Goal: Task Accomplishment & Management: Manage account settings

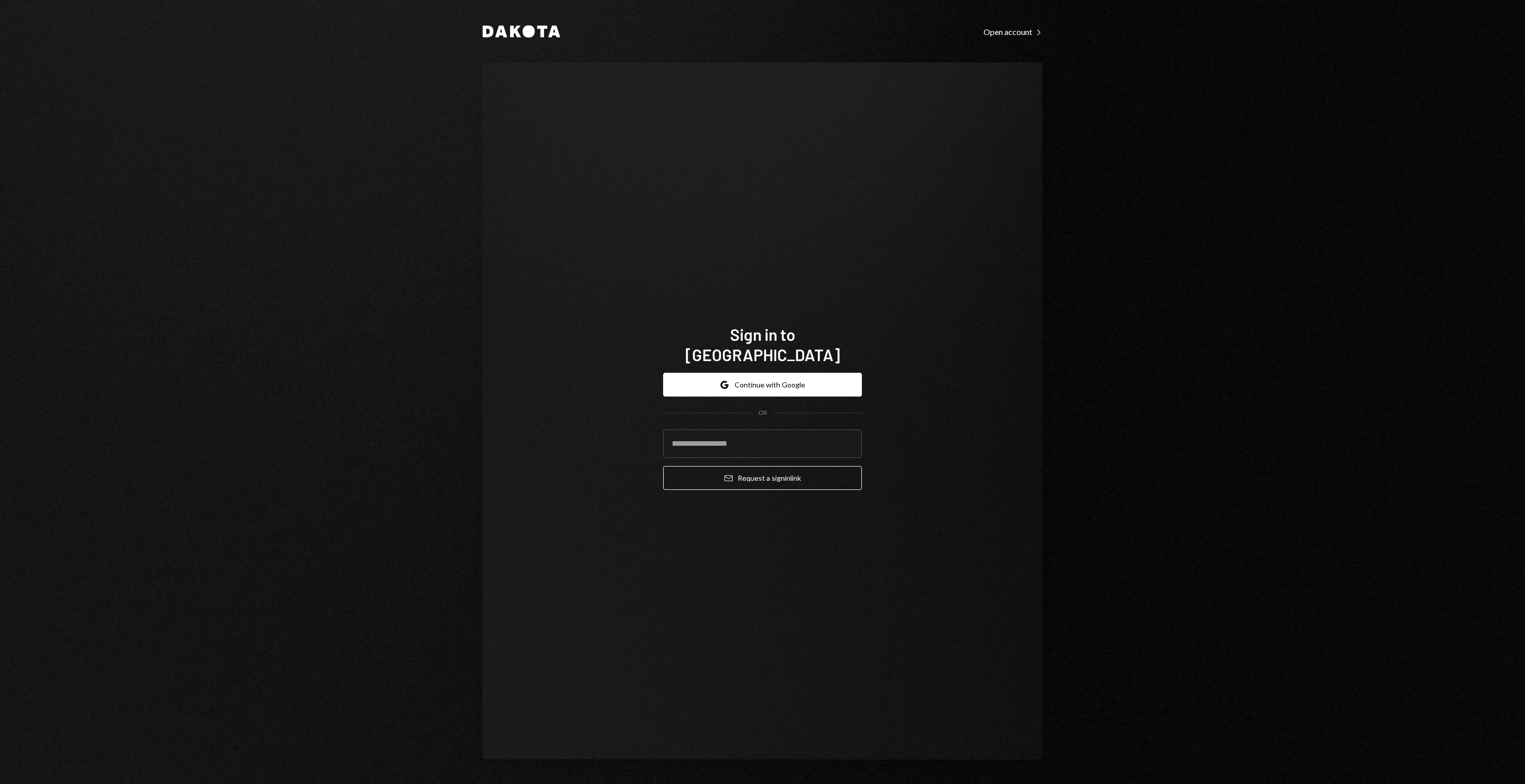
type input "**********"
click at [784, 466] on button "Email Request a sign in link" at bounding box center [763, 478] width 199 height 24
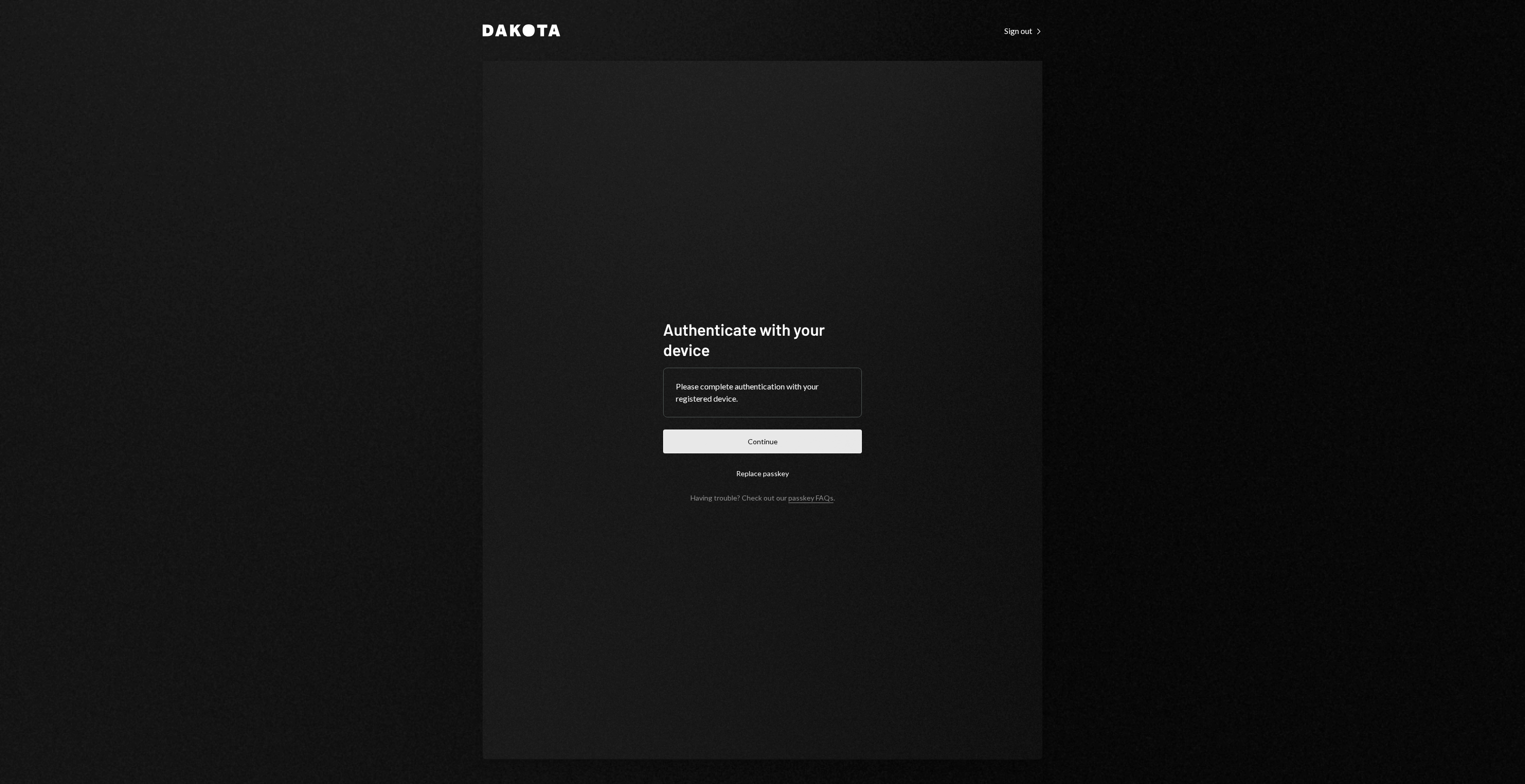
click at [780, 435] on button "Continue" at bounding box center [763, 441] width 199 height 24
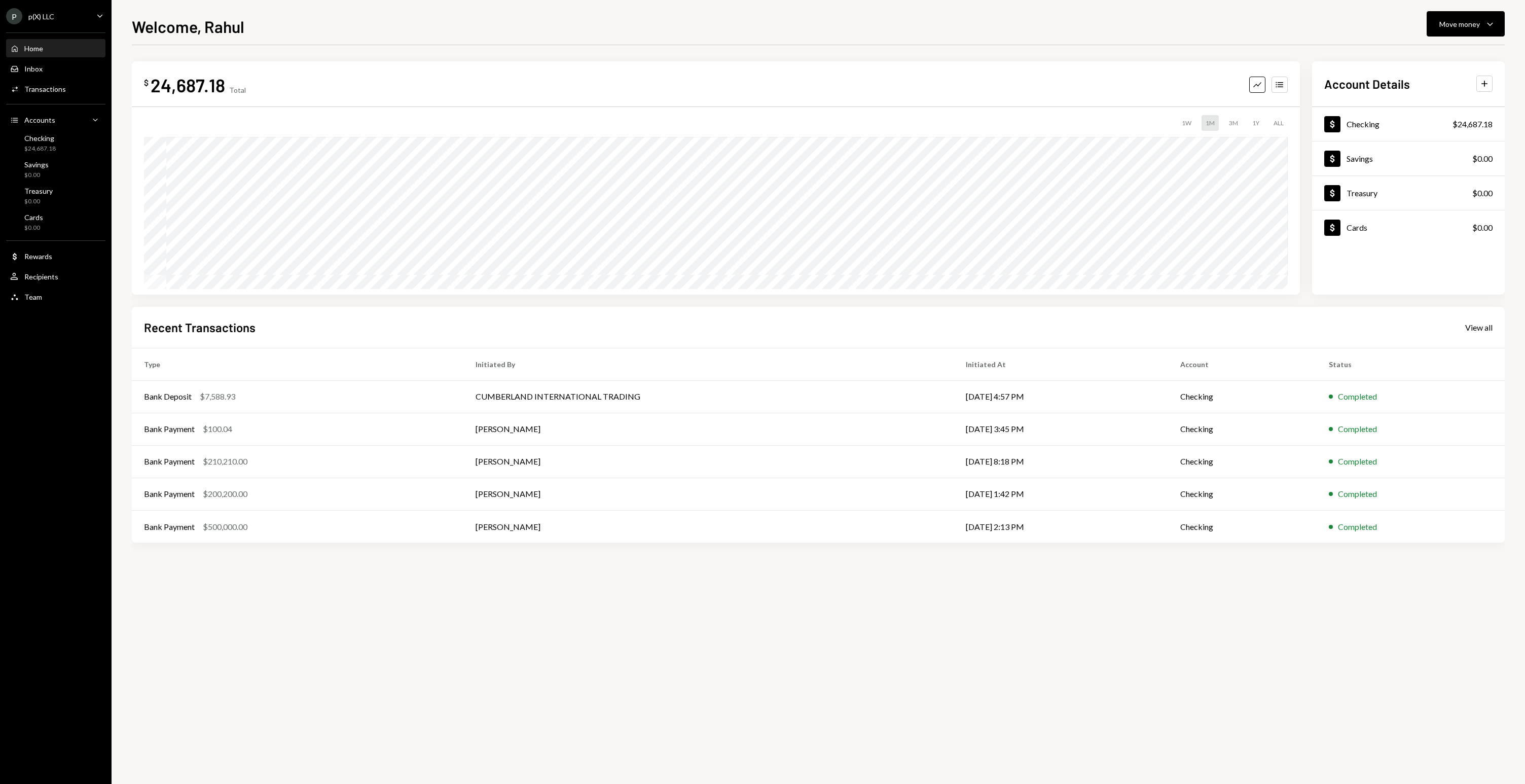
click at [543, 39] on div "Welcome, Rahul Move money Caret Down $ 24,687.18 Total Graph Accounts 1W 1M 3M …" at bounding box center [818, 399] width 1373 height 770
click at [44, 63] on div "Inbox Inbox" at bounding box center [55, 69] width 91 height 17
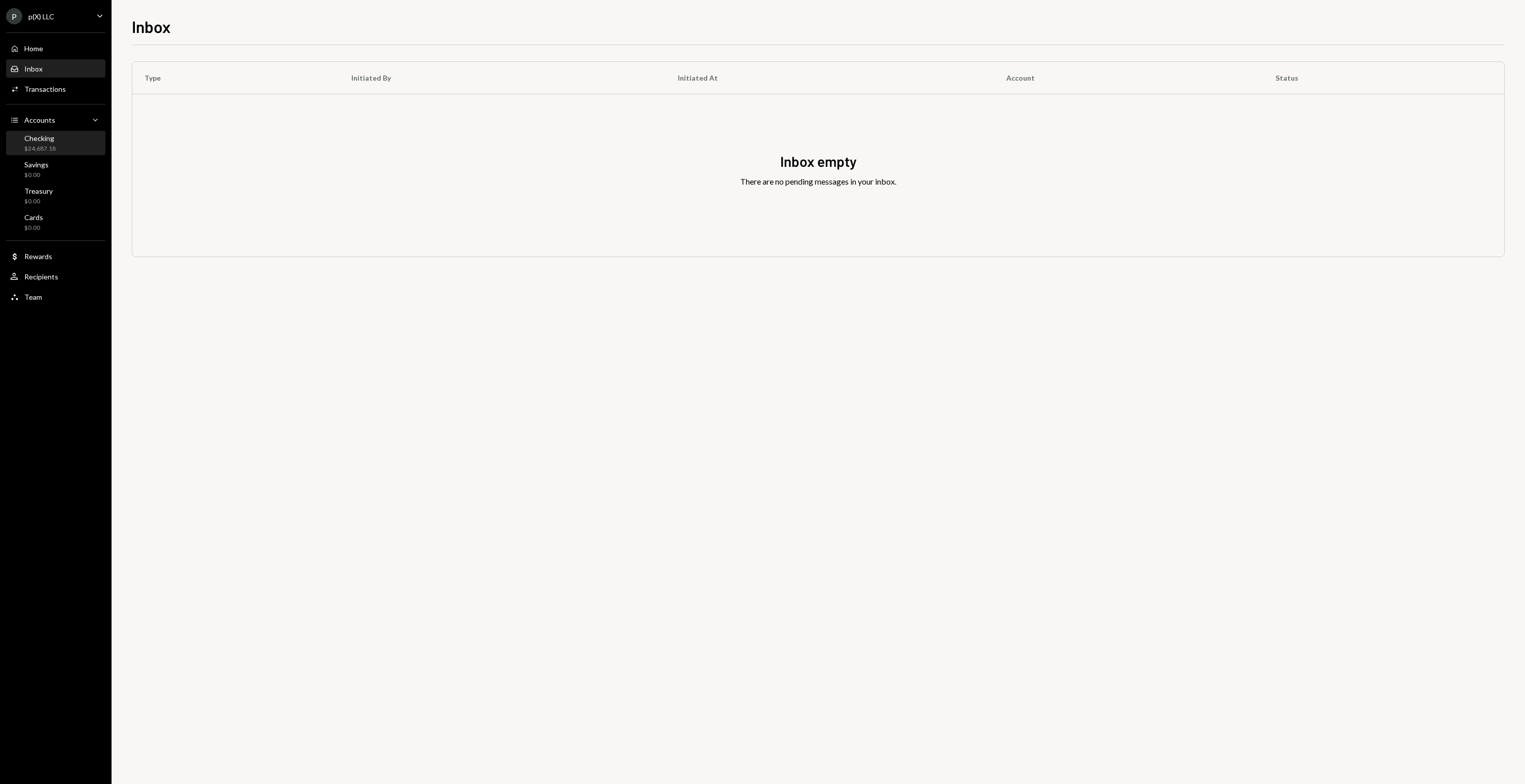
click at [71, 143] on div "Checking $24,687.18" at bounding box center [55, 143] width 91 height 20
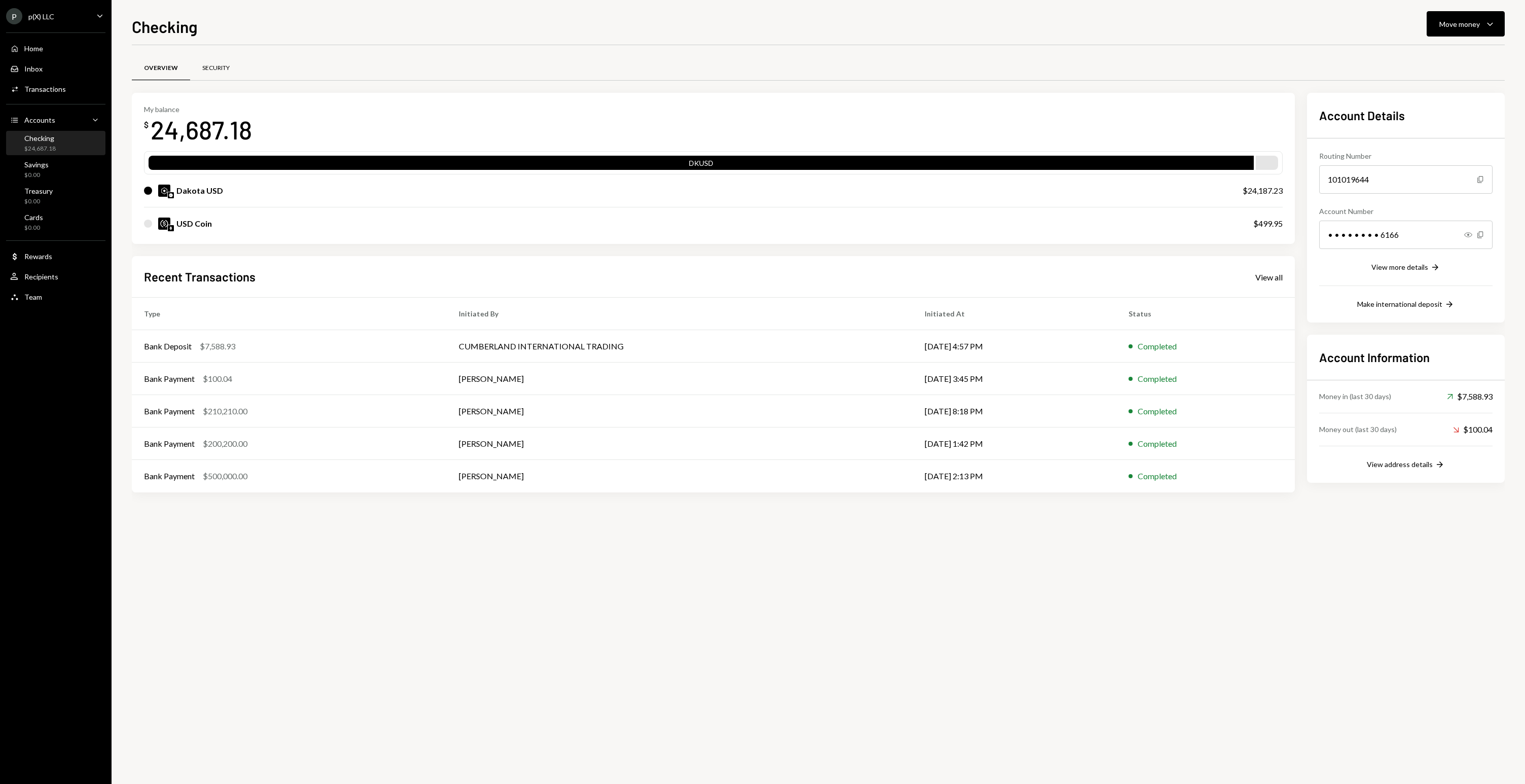
click at [218, 62] on div "Security" at bounding box center [216, 68] width 52 height 25
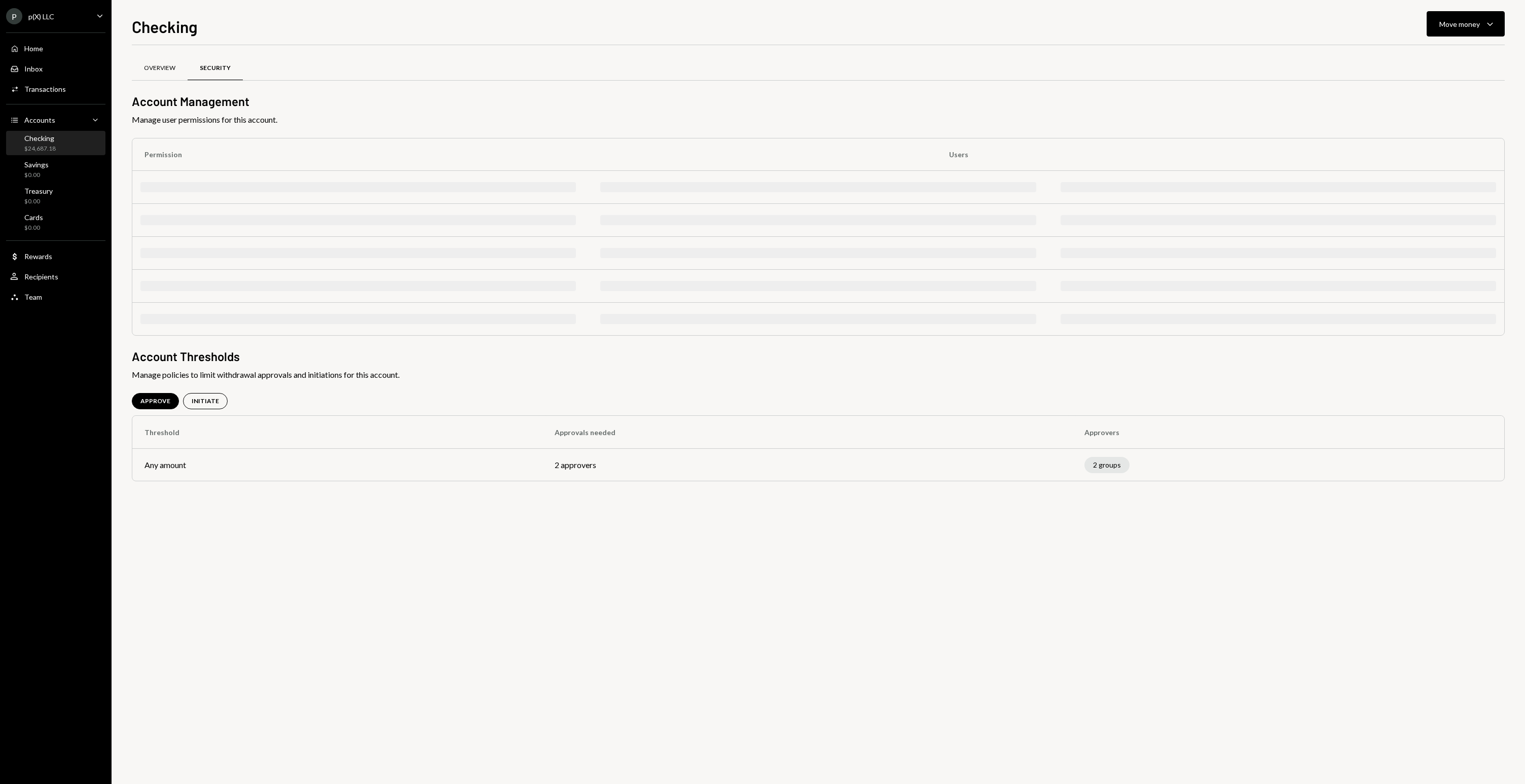
click at [151, 67] on div "Overview" at bounding box center [159, 68] width 31 height 9
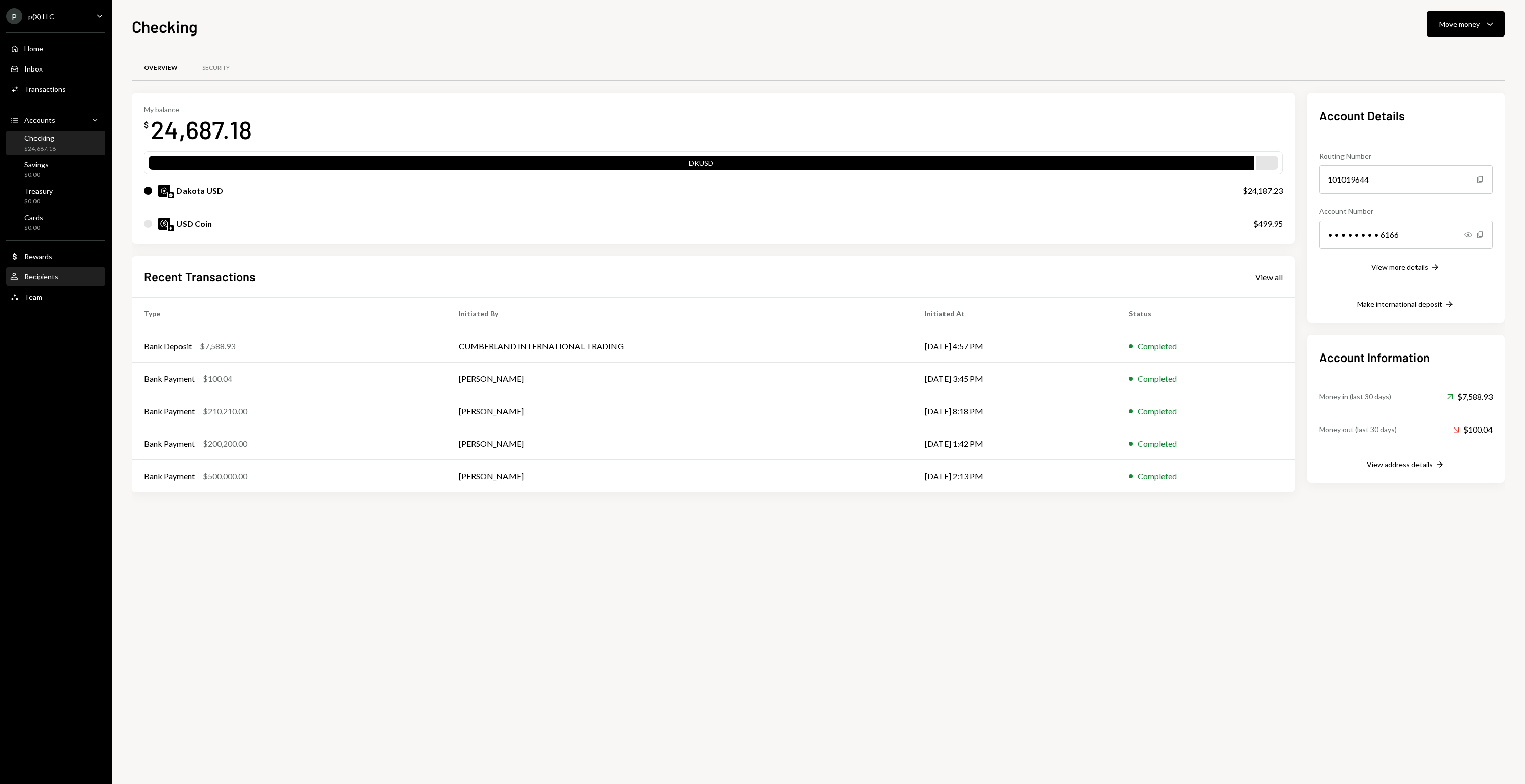
click at [52, 275] on div "Recipients" at bounding box center [42, 276] width 34 height 9
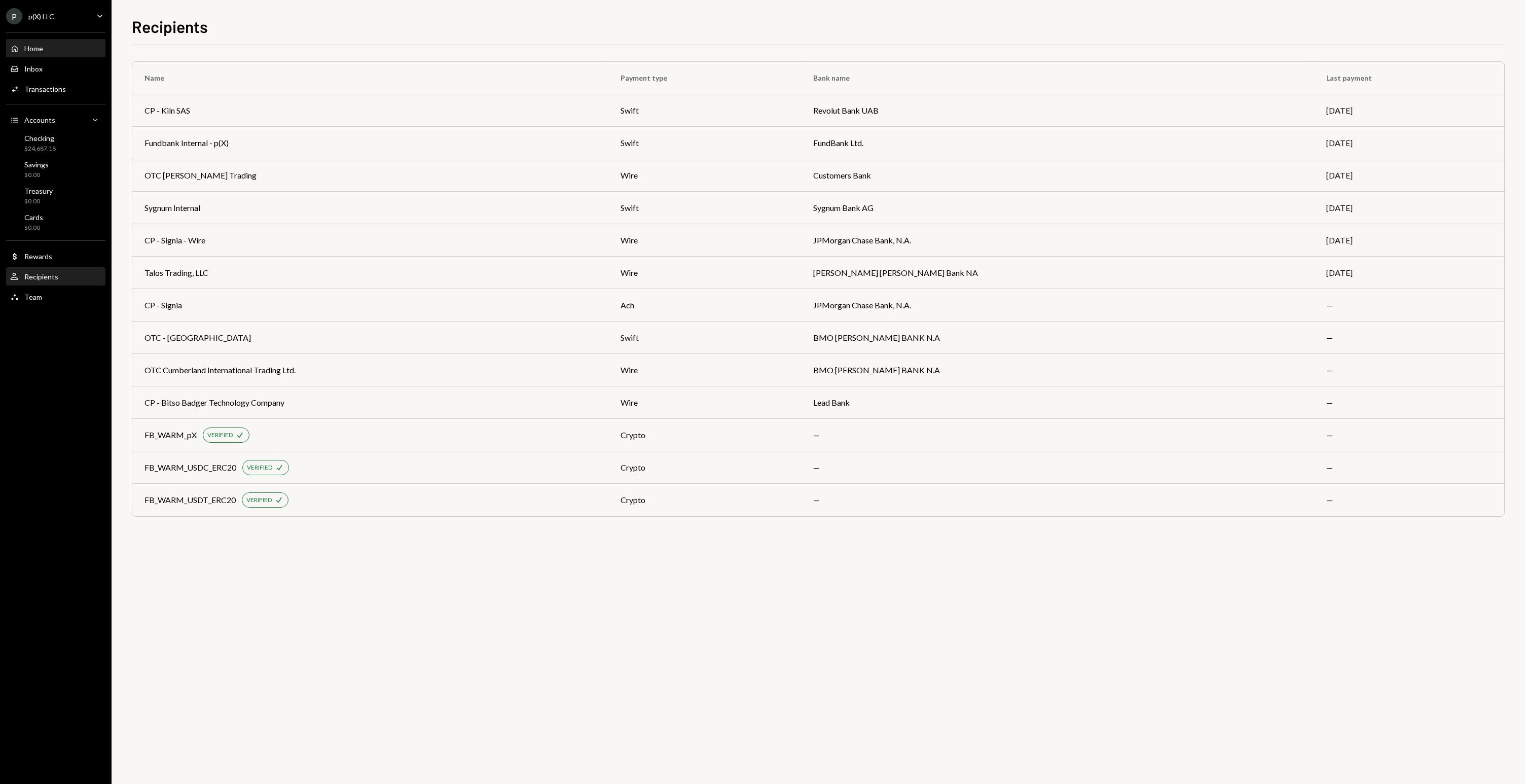
click at [40, 57] on div "Home Home" at bounding box center [55, 48] width 91 height 17
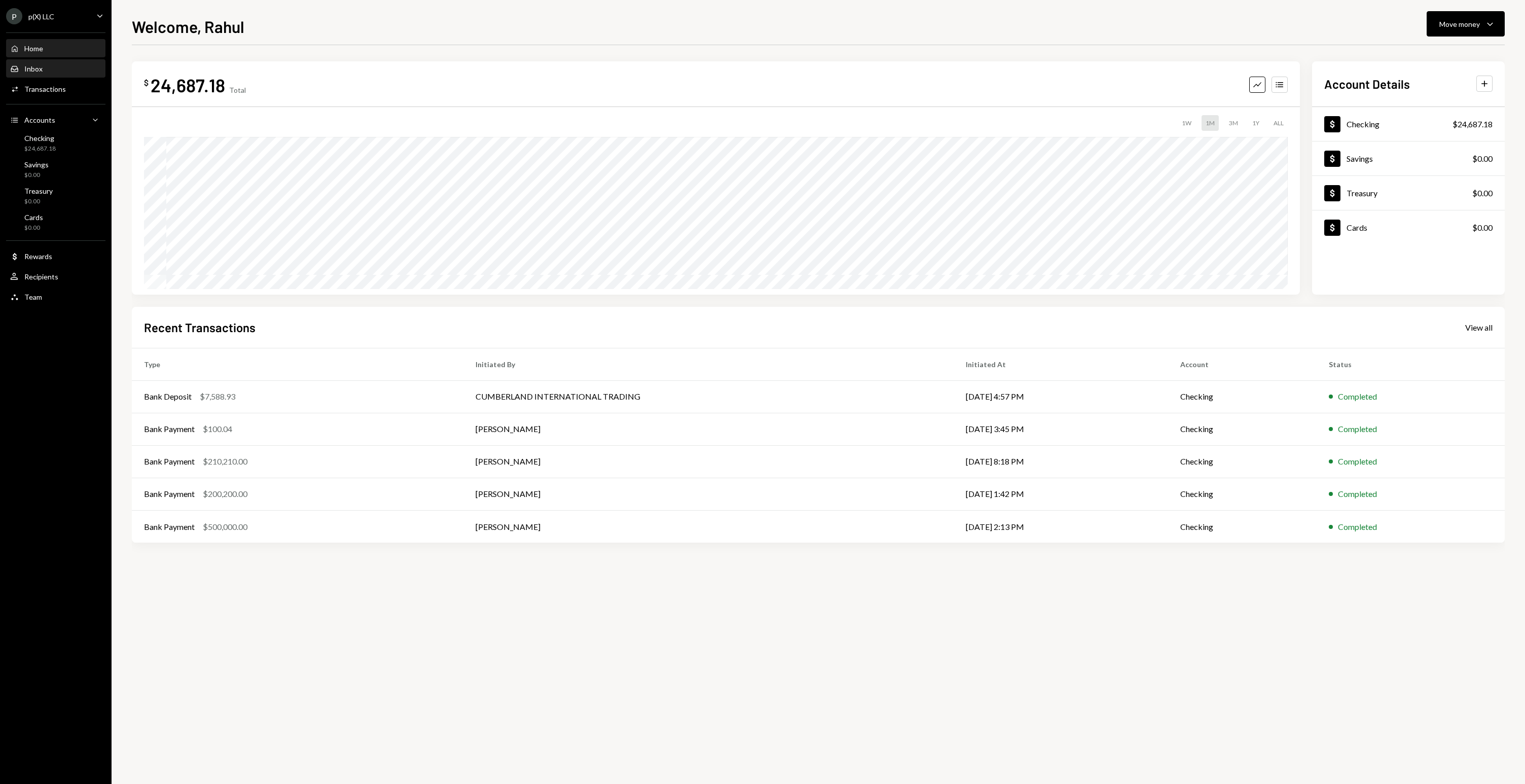
click at [47, 65] on div "Inbox Inbox" at bounding box center [55, 69] width 91 height 9
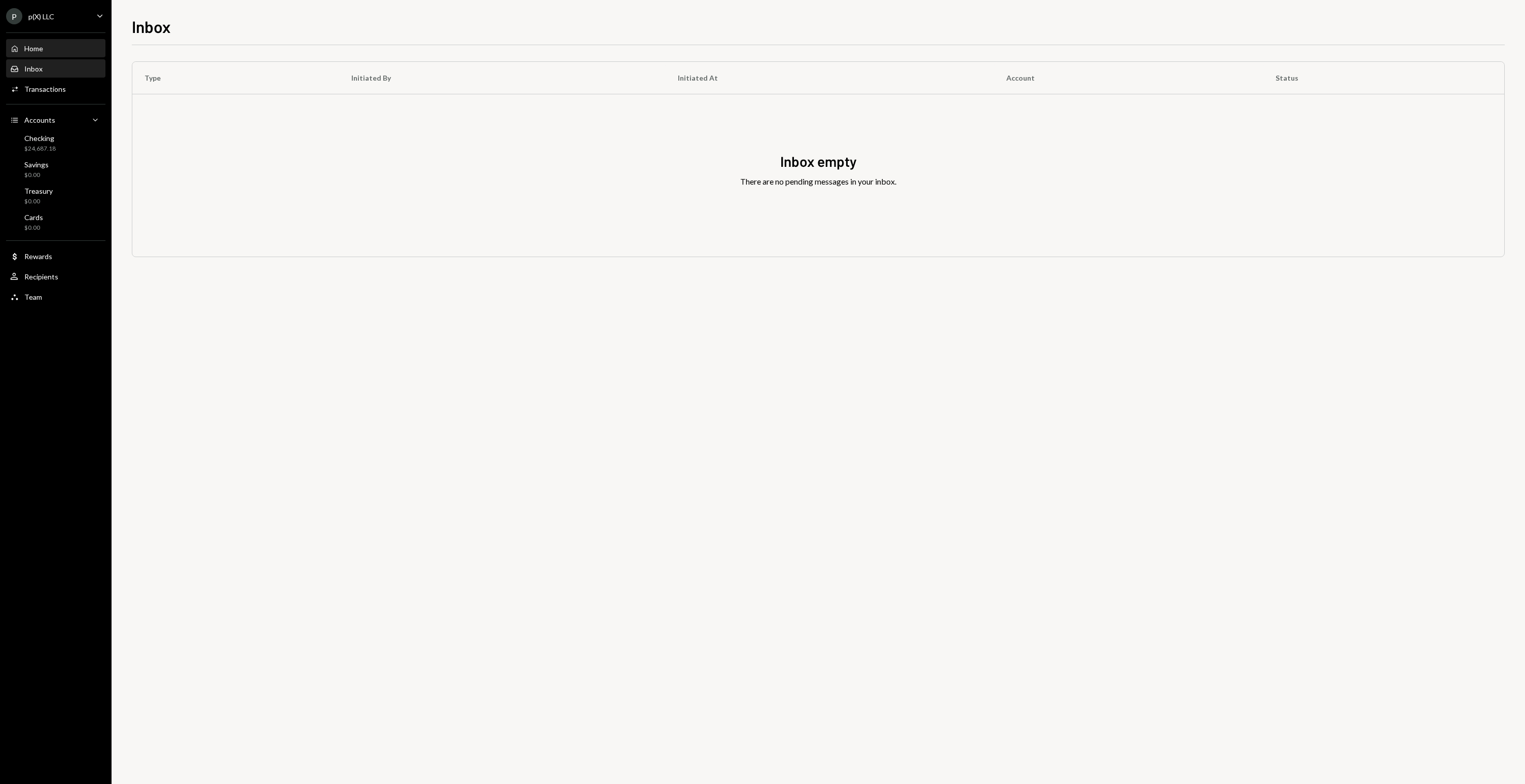
click at [49, 44] on div "Home Home" at bounding box center [55, 48] width 91 height 9
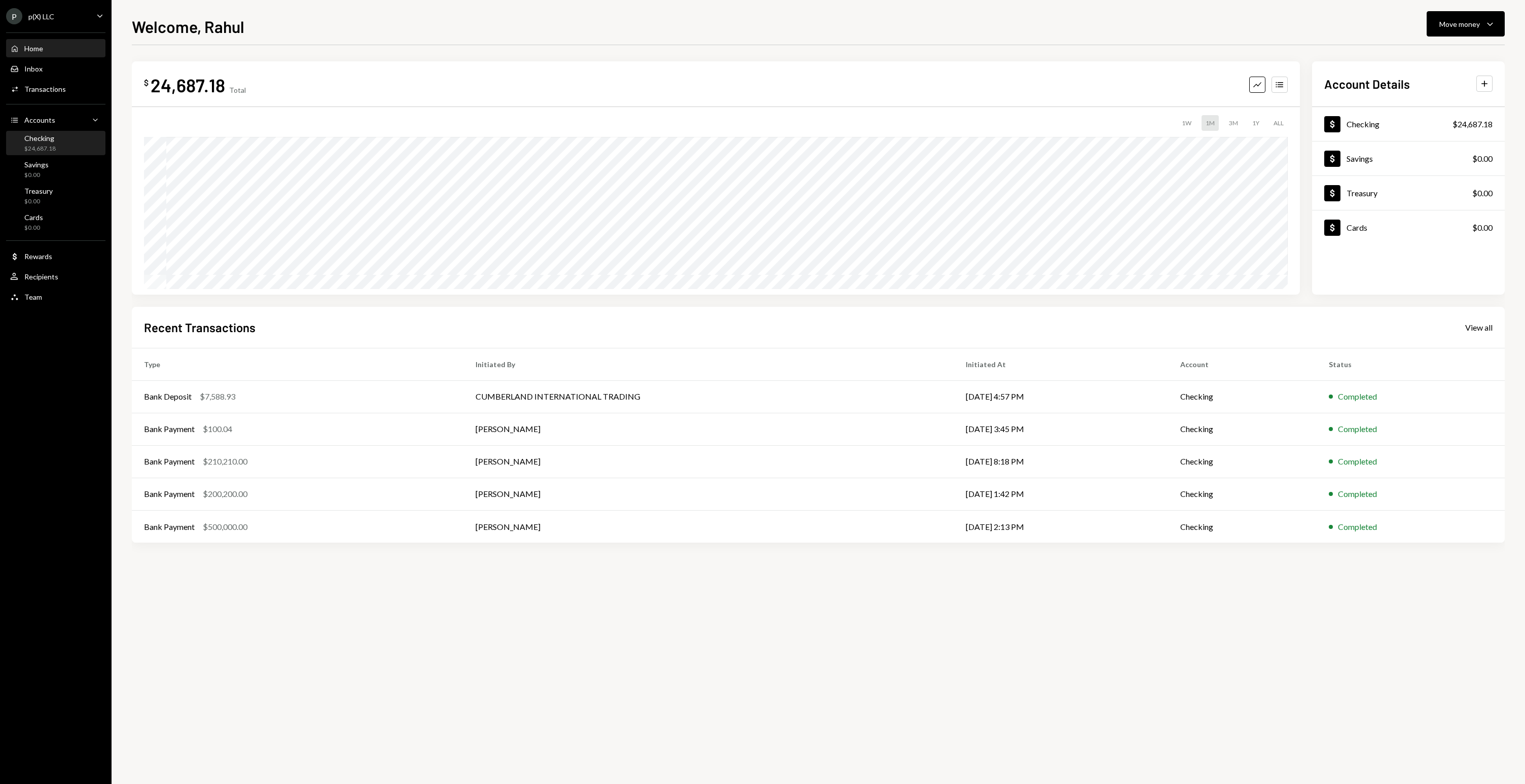
click at [44, 151] on div "$24,687.18" at bounding box center [40, 149] width 31 height 9
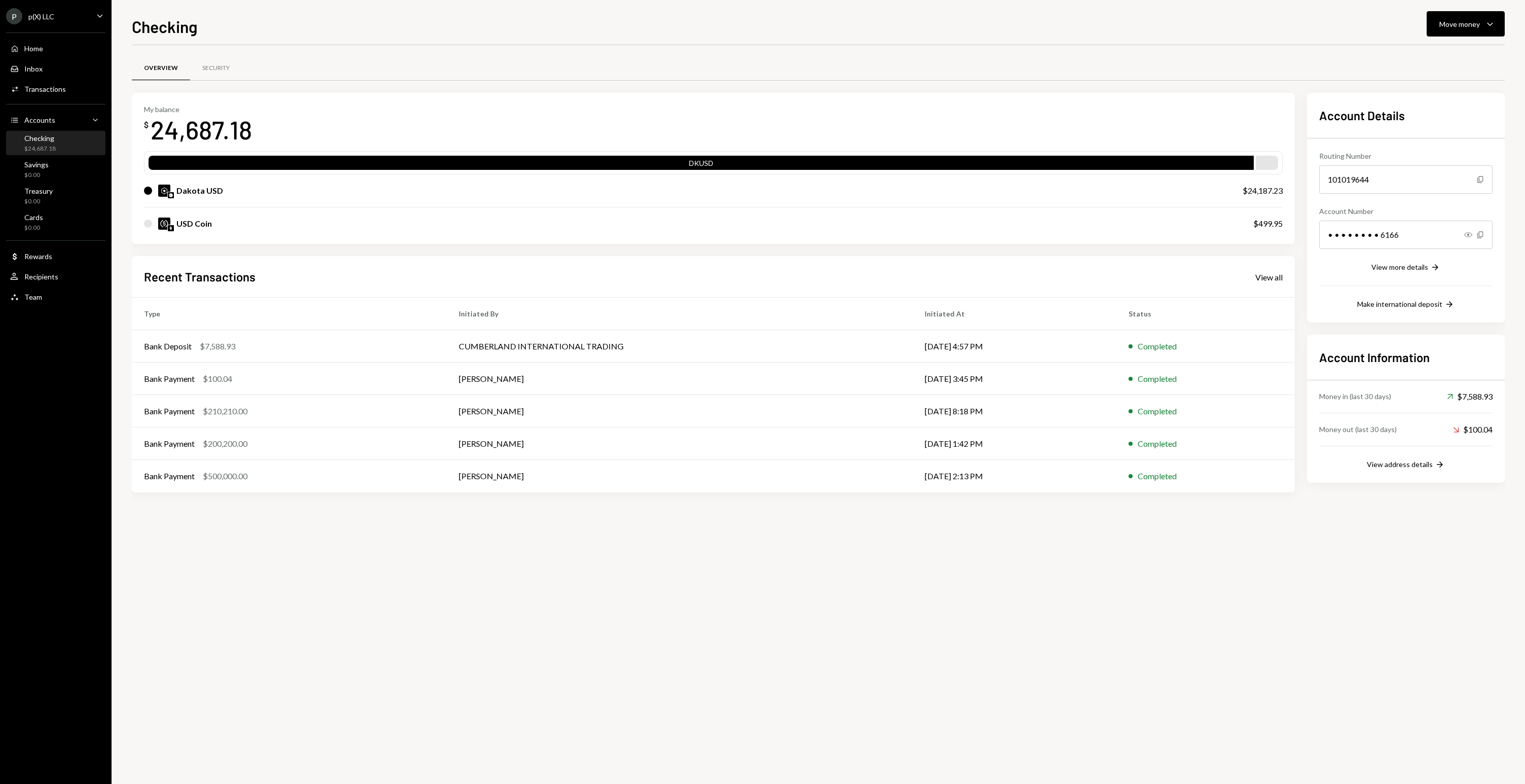
click at [1393, 315] on div "Account Details Routing Number 101019644 Copy Account Number • • • • • • • • 61…" at bounding box center [1406, 207] width 197 height 230
click at [1391, 307] on div "Make international deposit" at bounding box center [1400, 304] width 85 height 9
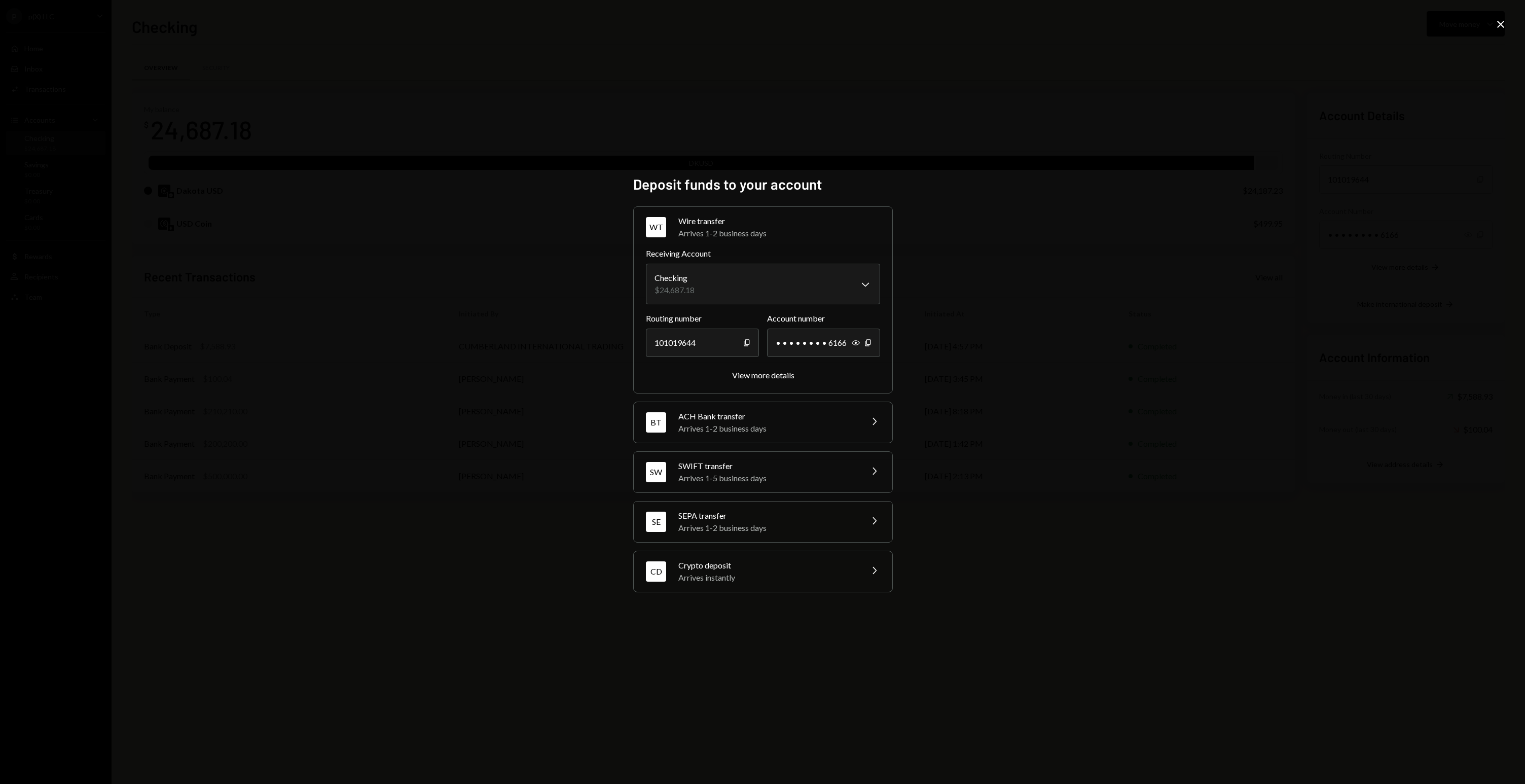
click at [938, 489] on div "**********" at bounding box center [762, 392] width 1525 height 784
click at [947, 323] on div "**********" at bounding box center [762, 392] width 1525 height 784
click at [1502, 20] on icon "Close" at bounding box center [1500, 24] width 12 height 12
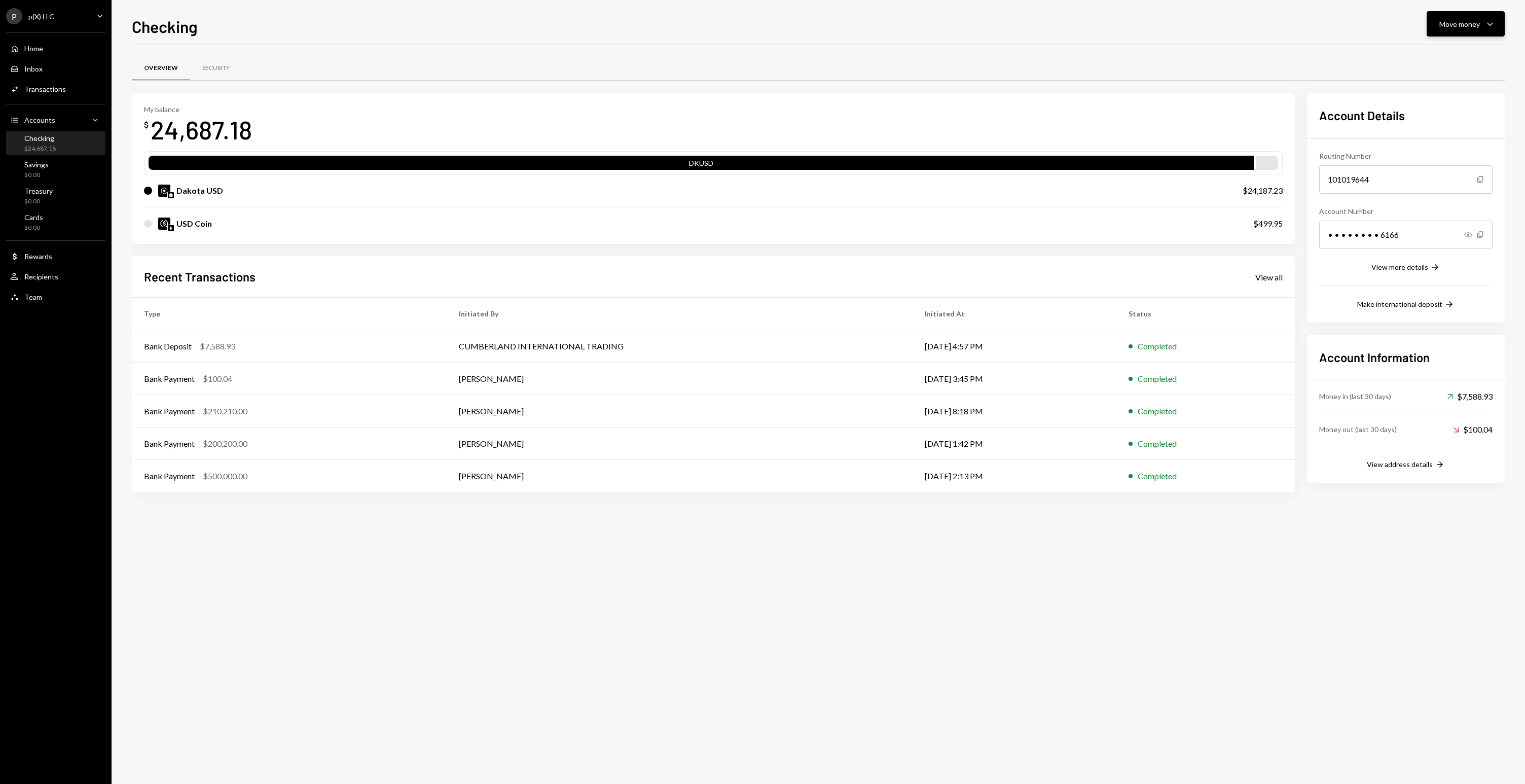
click at [1499, 23] on button "Move money Caret Down" at bounding box center [1465, 24] width 78 height 26
